Goal: Transaction & Acquisition: Obtain resource

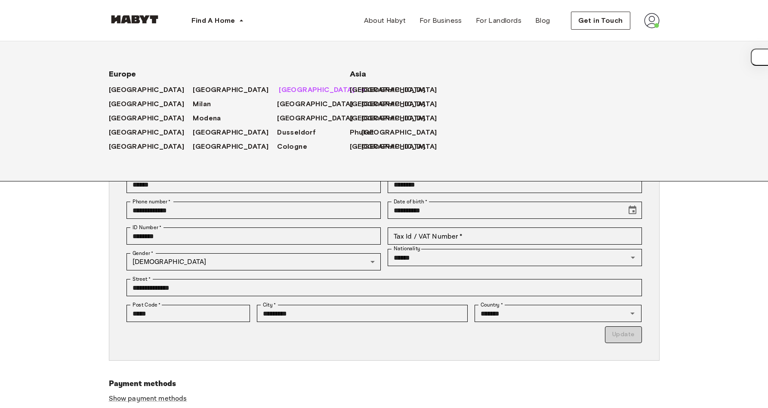
click at [279, 88] on span "Munich" at bounding box center [317, 90] width 76 height 10
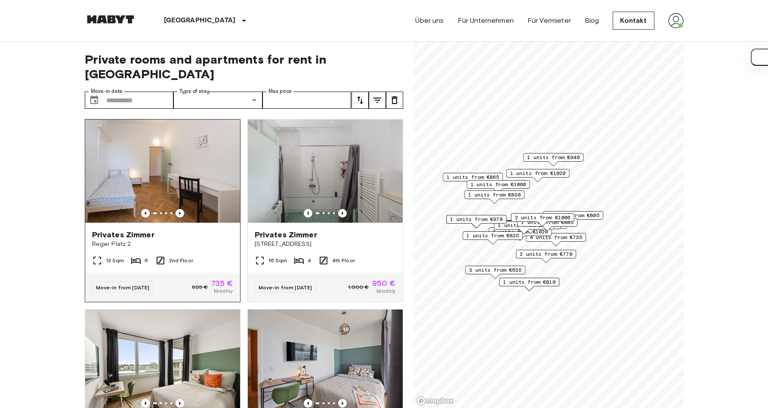
click at [182, 154] on img at bounding box center [162, 171] width 155 height 103
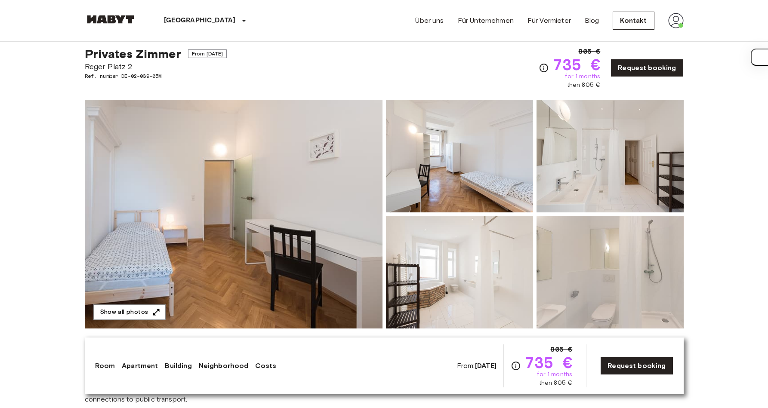
scroll to position [14, 0]
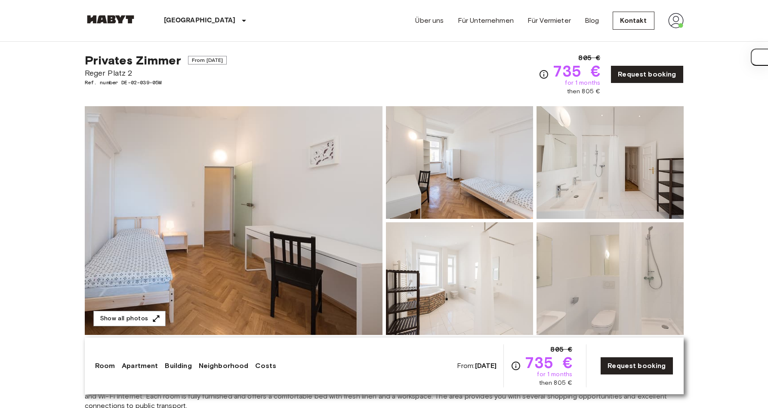
click at [435, 177] on img at bounding box center [459, 162] width 147 height 113
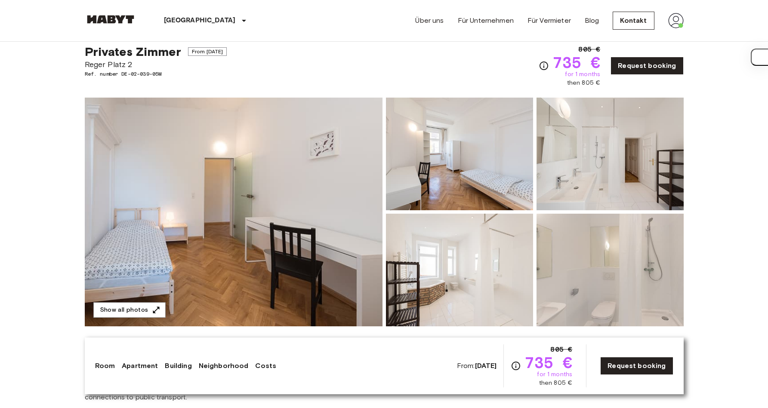
scroll to position [25, 0]
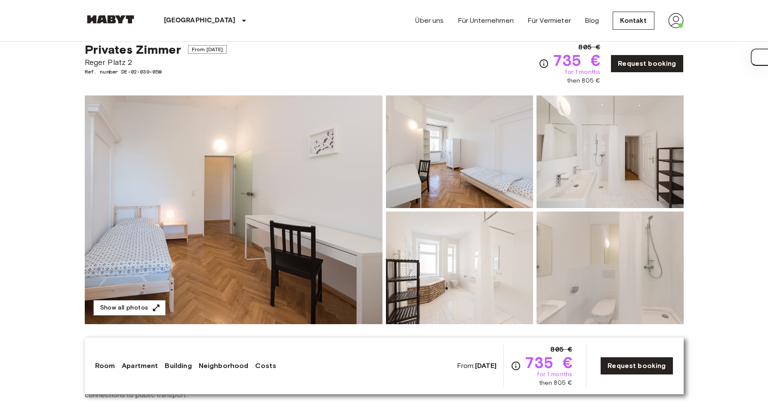
click at [120, 63] on span "Reger Platz 2" at bounding box center [156, 62] width 142 height 11
copy span "Reger Platz 2"
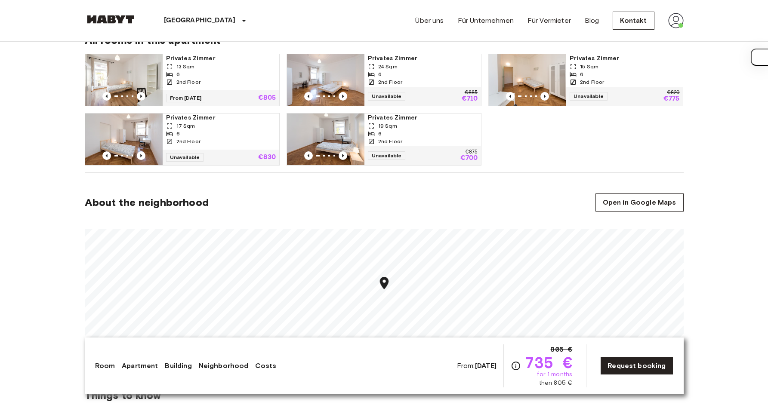
scroll to position [466, 0]
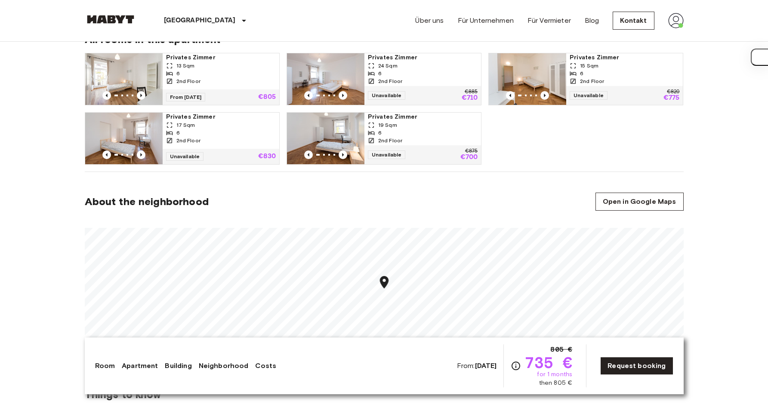
click at [334, 75] on img at bounding box center [325, 79] width 77 height 52
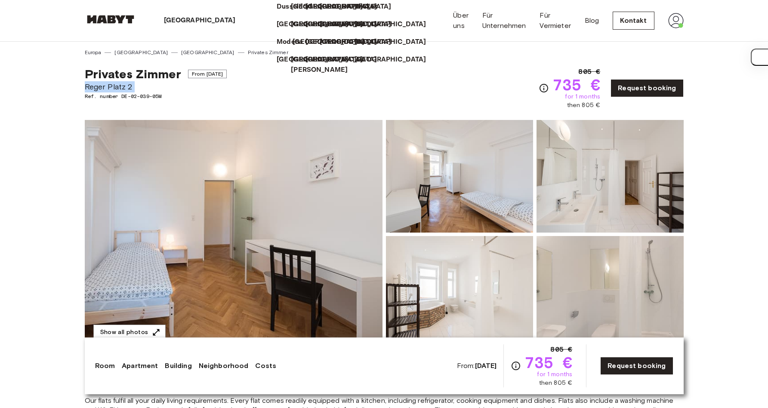
click at [293, 47] on p "[GEOGRAPHIC_DATA]" at bounding box center [329, 42] width 72 height 10
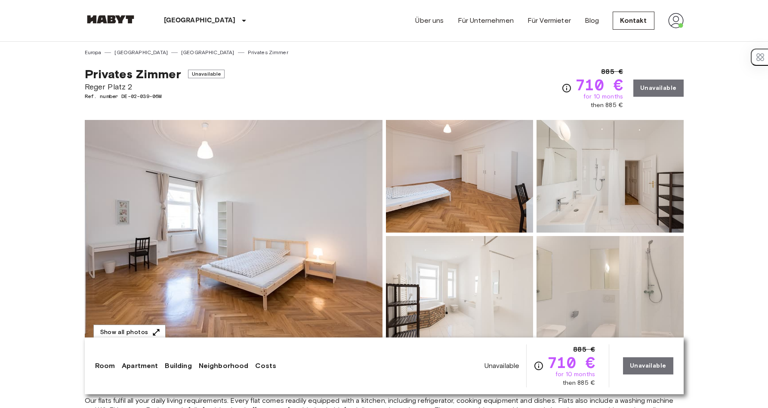
click at [239, 170] on img at bounding box center [234, 234] width 298 height 229
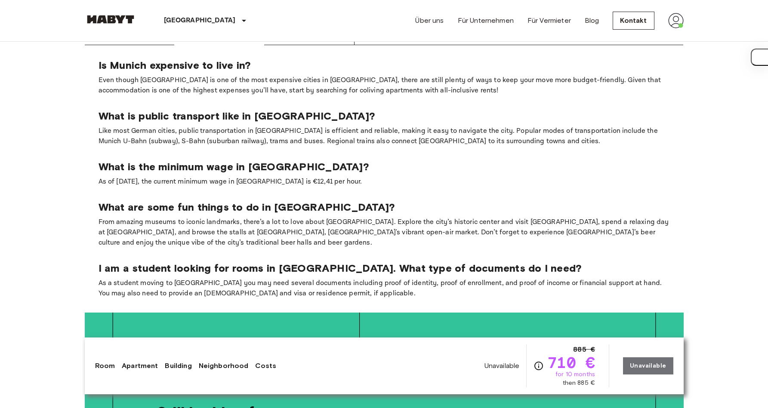
scroll to position [1909, 0]
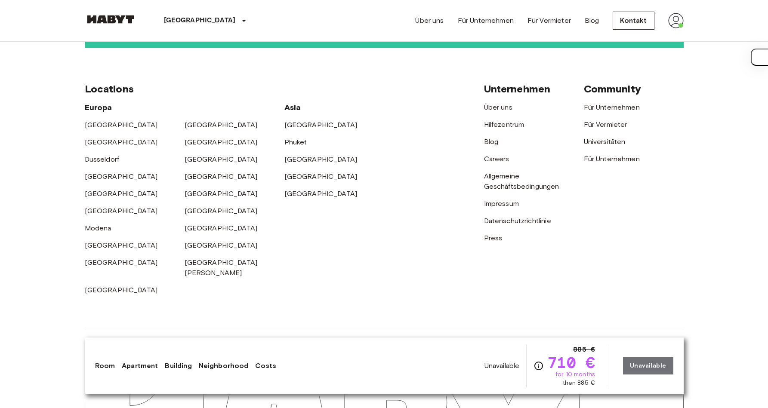
click at [527, 246] on div "Unternehmen Über uns Hilfezentrum Blog Careers Allgemeine Geschäftsbedingungen …" at bounding box center [534, 189] width 100 height 213
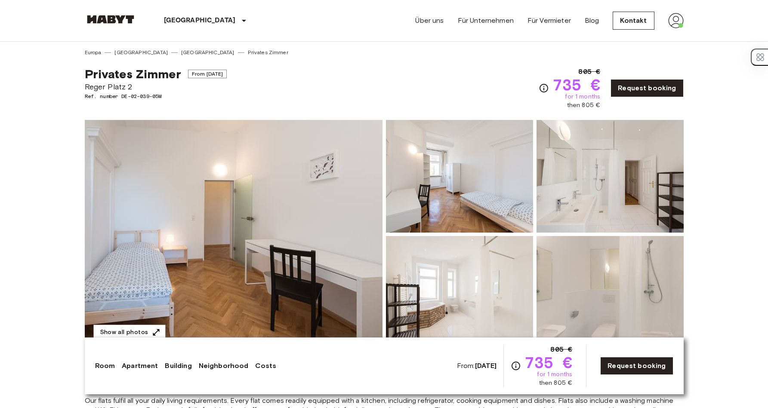
click at [246, 208] on img at bounding box center [234, 234] width 298 height 229
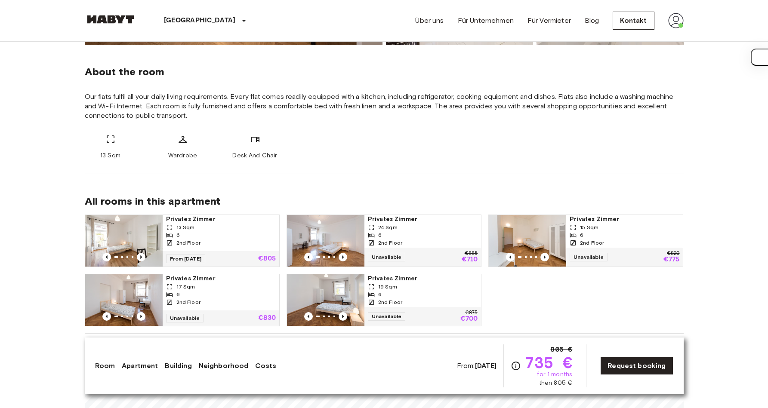
scroll to position [313, 0]
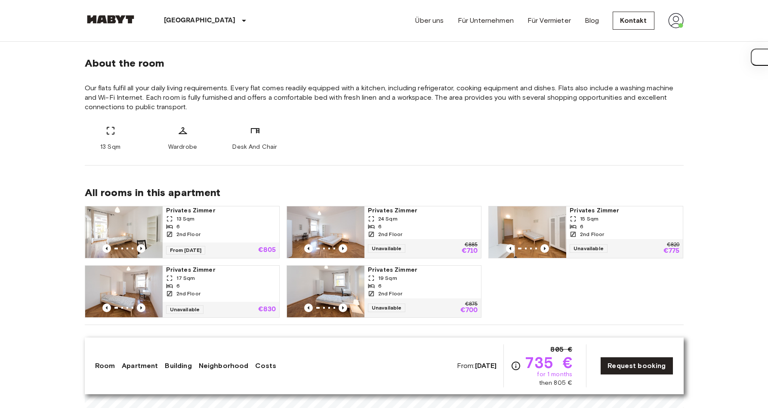
click at [521, 117] on div "About the room Our flats fulfil all your daily living requirements. Every flat …" at bounding box center [384, 101] width 599 height 130
